Goal: Task Accomplishment & Management: Use online tool/utility

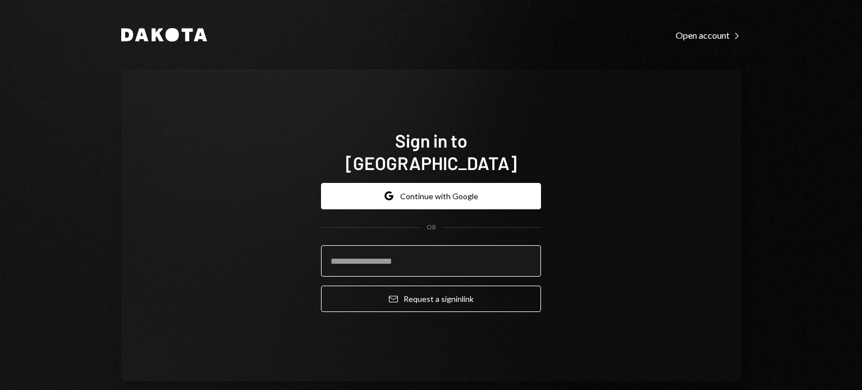
drag, startPoint x: 350, startPoint y: 251, endPoint x: 339, endPoint y: 253, distance: 10.9
click at [339, 253] on input "email" at bounding box center [431, 260] width 220 height 31
click at [0, 389] on com-1password-button at bounding box center [0, 390] width 0 height 0
click at [725, 256] on div "Sign in to [GEOGRAPHIC_DATA] Google Continue with Google OR Email Request a sig…" at bounding box center [431, 225] width 620 height 312
click at [377, 249] on input "email" at bounding box center [431, 260] width 220 height 31
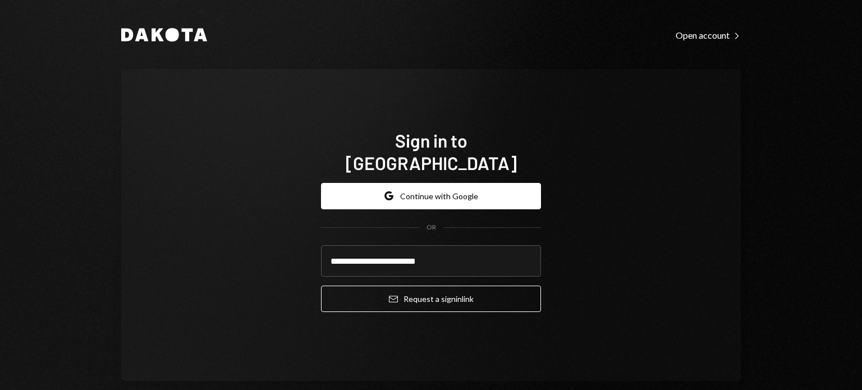
type input "**********"
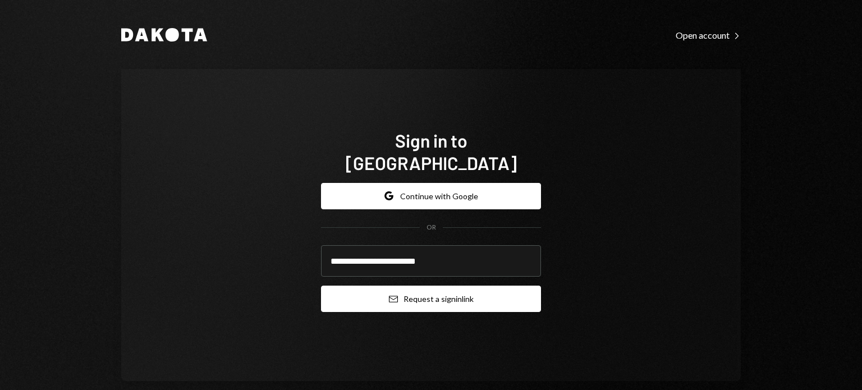
click at [434, 286] on button "Email Request a sign in link" at bounding box center [431, 299] width 220 height 26
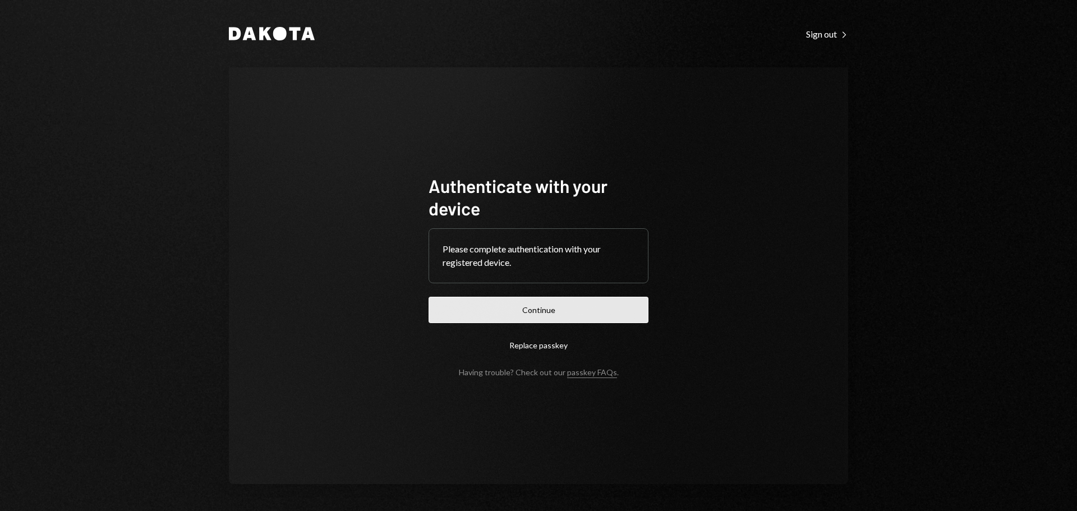
click at [563, 314] on button "Continue" at bounding box center [539, 310] width 220 height 26
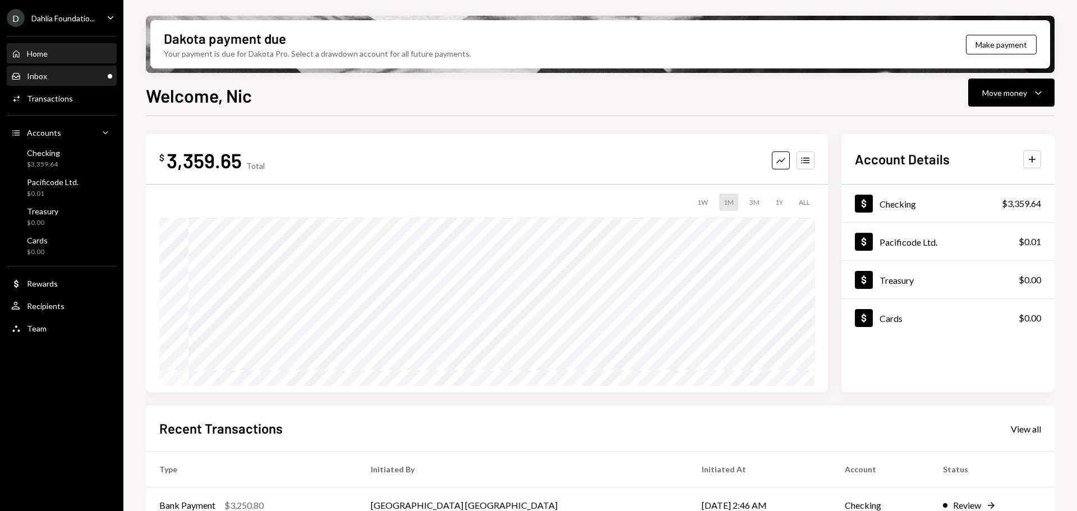
click at [32, 79] on div "Inbox" at bounding box center [37, 76] width 20 height 10
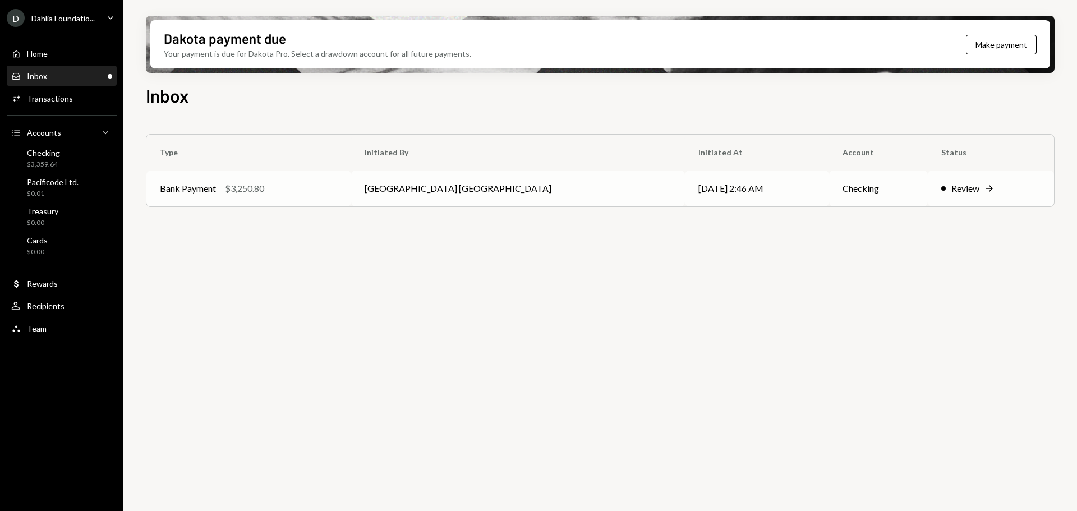
click at [959, 184] on div "Review Right Arrow" at bounding box center [991, 188] width 99 height 13
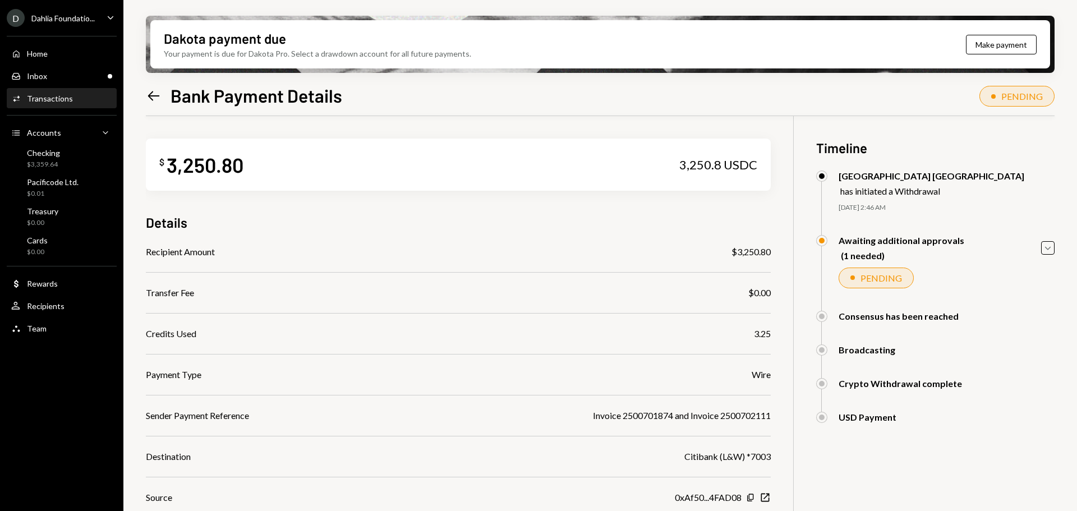
scroll to position [106, 0]
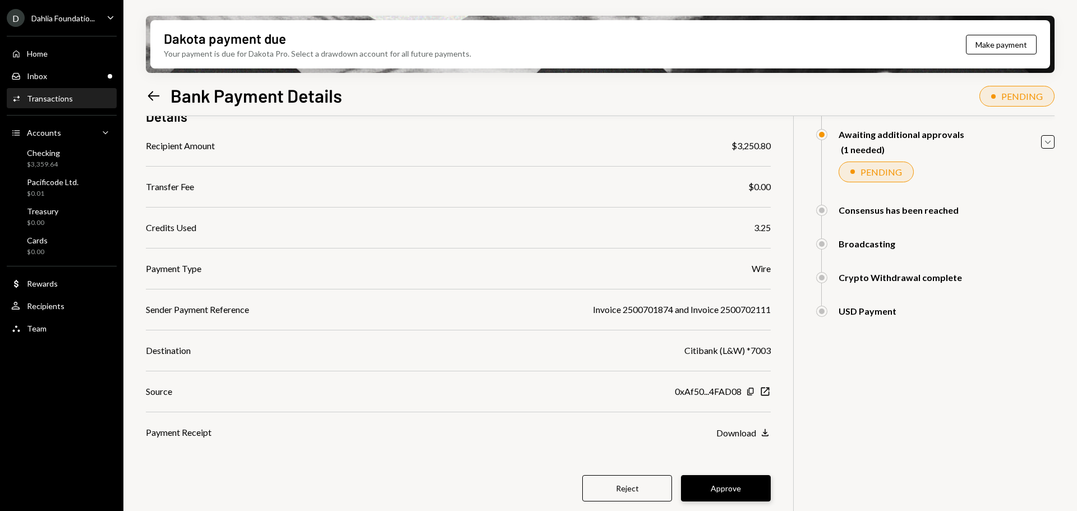
click at [729, 490] on button "Approve" at bounding box center [726, 488] width 90 height 26
